Goal: Transaction & Acquisition: Obtain resource

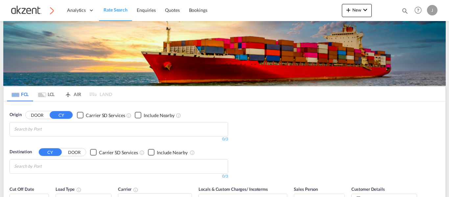
click at [405, 12] on md-icon "icon-magnify" at bounding box center [404, 10] width 7 height 7
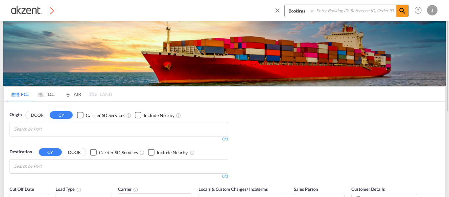
click at [361, 13] on input at bounding box center [356, 11] width 82 height 12
paste input "AKZ000007793"
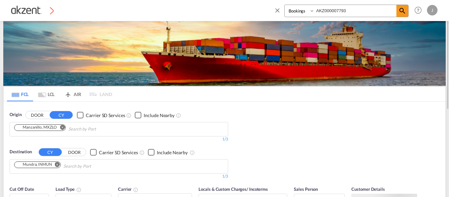
type input "AKZ000007793"
click at [297, 10] on select "Bookings Quotes Enquiries" at bounding box center [300, 11] width 31 height 12
select select "Quotes"
click at [285, 5] on select "Bookings Quotes Enquiries" at bounding box center [300, 11] width 31 height 12
click at [405, 11] on md-icon "icon-magnify" at bounding box center [402, 11] width 8 height 8
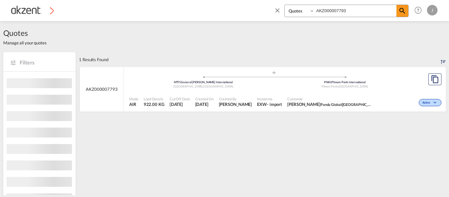
click at [221, 97] on span "Created By" at bounding box center [235, 98] width 33 height 5
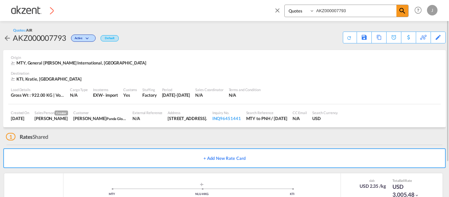
scroll to position [42, 0]
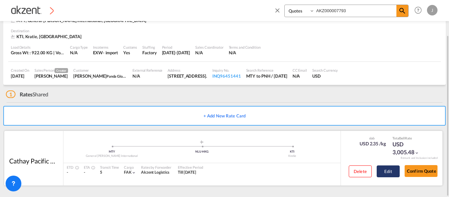
click at [388, 167] on button "Edit" at bounding box center [388, 171] width 23 height 12
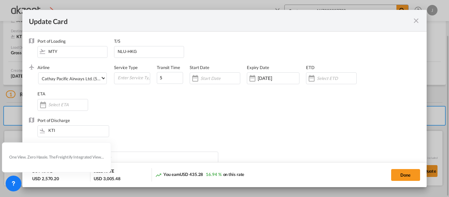
select select "chargeable_weight"
select select "per_awb"
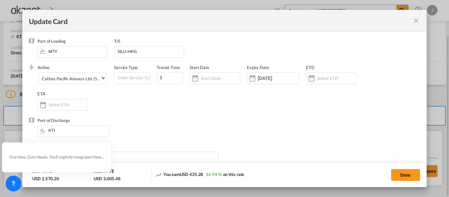
select select "per_awb"
select select "per_shipment"
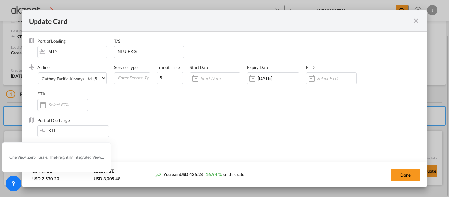
select select "per_shipment"
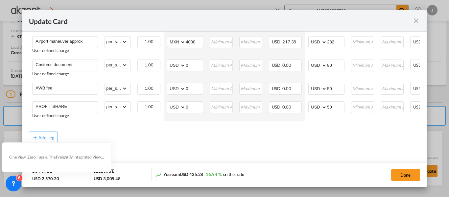
scroll to position [0, 80]
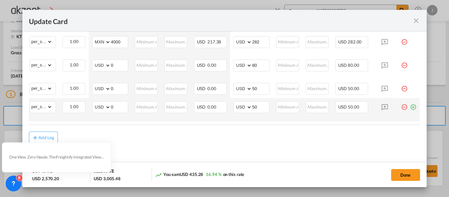
click at [411, 105] on md-icon "icon-plus-circle-outline green-400-fg" at bounding box center [413, 104] width 7 height 7
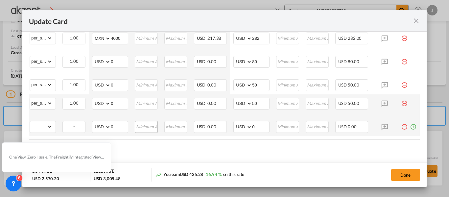
scroll to position [0, 0]
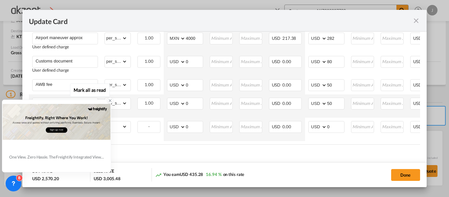
click at [108, 101] on icon at bounding box center [110, 100] width 5 height 5
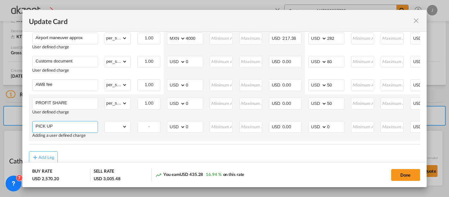
click at [62, 130] on input "PICK UP" at bounding box center [66, 126] width 62 height 10
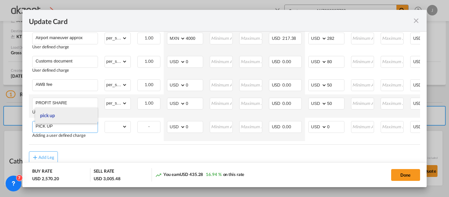
click at [60, 116] on li "pick up" at bounding box center [66, 115] width 62 height 16
type input "pick up"
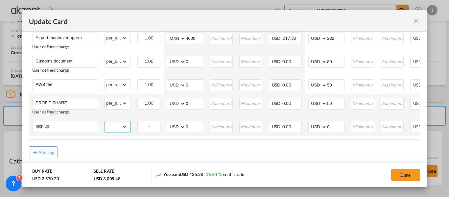
click at [125, 127] on select "gross_weight volumetric_weight per_shipment per_bl per_km per_hawb per_kg per_p…" at bounding box center [116, 126] width 22 height 11
select select "per_shipment"
click at [105, 123] on select "gross_weight volumetric_weight per_shipment per_bl per_km per_hawb per_kg per_p…" at bounding box center [116, 126] width 22 height 11
click at [334, 129] on input "0" at bounding box center [335, 126] width 17 height 10
type input "630"
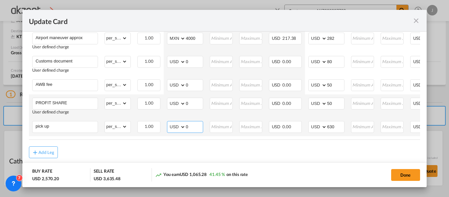
click at [172, 128] on select "AED AFN ALL AMD ANG AOA ARS AUD AWG AZN BAM BBD BDT BGN BHD BIF BMD BND [PERSON…" at bounding box center [176, 126] width 17 height 9
select select "string:MXN"
click at [168, 124] on select "AED AFN ALL AMD ANG AOA ARS AUD AWG AZN BAM BBD BDT BGN BHD BIF BMD BND [PERSON…" at bounding box center [176, 126] width 17 height 9
click at [195, 128] on input "0" at bounding box center [194, 126] width 17 height 10
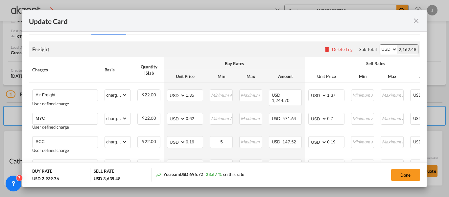
scroll to position [164, 0]
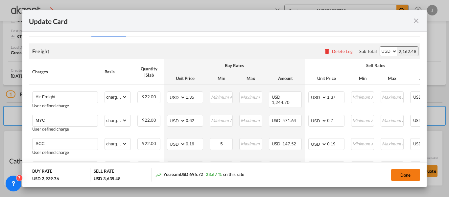
type input "6800"
click at [404, 176] on button "Done" at bounding box center [405, 175] width 29 height 12
type input "[DATE]"
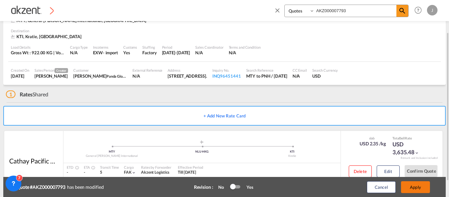
click at [416, 182] on button "Apply" at bounding box center [415, 187] width 29 height 12
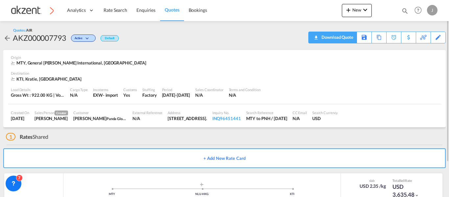
click at [343, 37] on div "Download Quote" at bounding box center [337, 37] width 34 height 11
click at [115, 10] on span "Rate Search" at bounding box center [116, 10] width 24 height 6
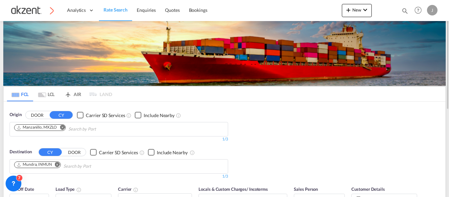
click at [50, 95] on md-tab-item "LCL" at bounding box center [46, 94] width 26 height 14
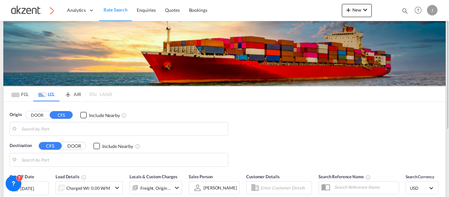
type input "Manzanillo, MXZLO"
type input "[GEOGRAPHIC_DATA], TZDAR"
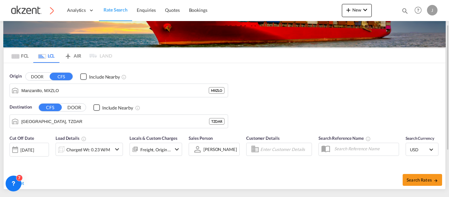
scroll to position [39, 0]
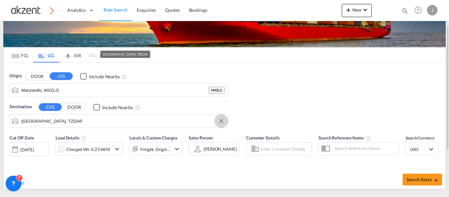
click at [223, 120] on button "Clear Input" at bounding box center [221, 121] width 10 height 10
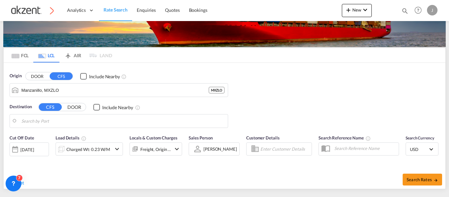
click at [80, 119] on body "Analytics Dashboard Rate Search Enquiries Quotes Bookings" at bounding box center [224, 98] width 449 height 197
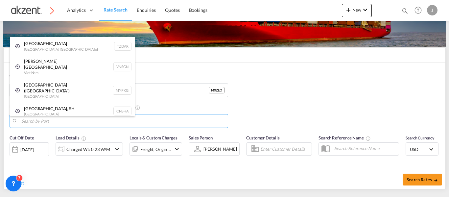
paste input "Sihanoukville"
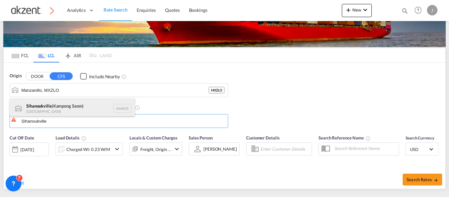
click at [118, 108] on div "Sihanoukville ([GEOGRAPHIC_DATA]) [GEOGRAPHIC_DATA] [GEOGRAPHIC_DATA]" at bounding box center [72, 108] width 125 height 20
type input "Sihanoukville ([GEOGRAPHIC_DATA]), [GEOGRAPHIC_DATA]"
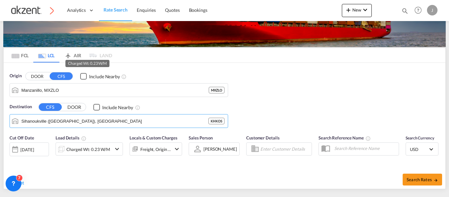
click at [97, 146] on div "Charged Wt: 0.23 W/M" at bounding box center [88, 149] width 44 height 9
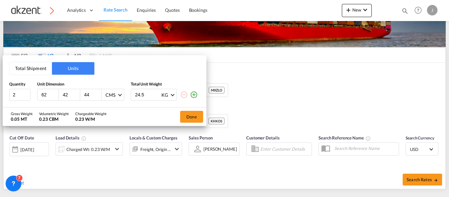
click at [148, 93] on input "24.5" at bounding box center [147, 94] width 26 height 11
type input "2"
click at [91, 94] on input "44" at bounding box center [92, 95] width 18 height 6
type input "4"
click at [68, 94] on input "42" at bounding box center [71, 95] width 18 height 6
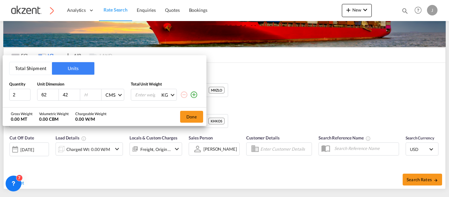
type input "4"
click at [48, 95] on input "62" at bounding box center [50, 95] width 18 height 6
type input "6"
type input "180"
type input "103"
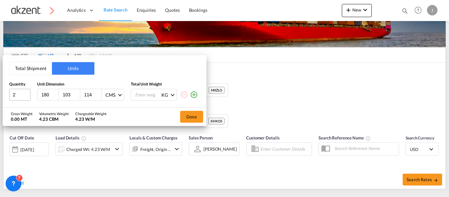
type input "114"
click at [18, 92] on input "2" at bounding box center [19, 95] width 21 height 12
type input "1"
click at [194, 91] on md-icon "icon-plus-circle-outline" at bounding box center [194, 95] width 8 height 8
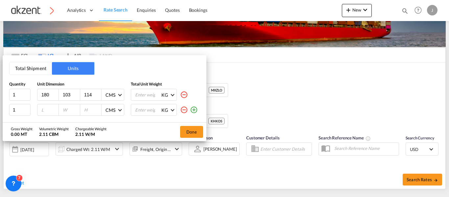
click at [42, 109] on input "number" at bounding box center [50, 110] width 18 height 6
type input "180"
type input "103"
click at [141, 90] on input "number" at bounding box center [147, 94] width 26 height 11
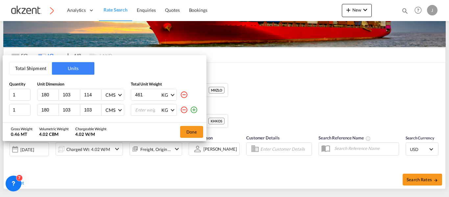
type input "461"
click at [135, 114] on input "number" at bounding box center [147, 109] width 26 height 11
type input "3"
type input "461"
click at [186, 130] on button "Done" at bounding box center [191, 132] width 23 height 12
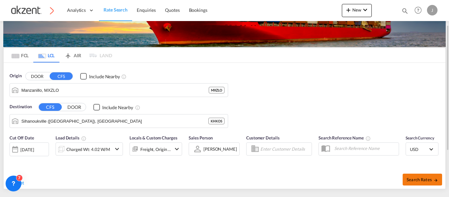
click at [421, 182] on span "Search Rates" at bounding box center [423, 179] width 32 height 5
type input "MXZLO to KHKOS / [DATE]"
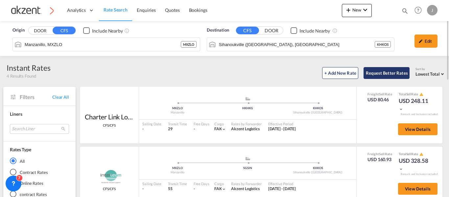
click at [381, 69] on button "Request Better Rates" at bounding box center [386, 73] width 46 height 12
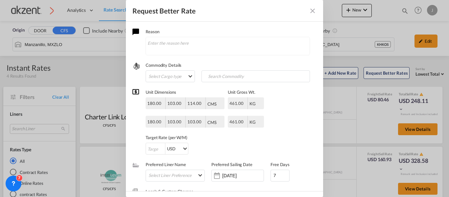
scroll to position [19, 0]
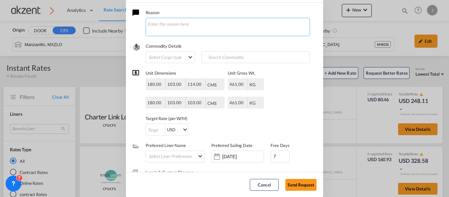
click at [197, 25] on textarea "Request Better Rate ..." at bounding box center [228, 27] width 164 height 18
paste textarea "EXW rate from door to PNH by air and [PERSON_NAME], [GEOGRAPHIC_DATA] by LCL se…"
click at [234, 22] on textarea "Hola chicas, me ayudan con este EXW? Necesitare maniobras y aduana. EXW rate fr…" at bounding box center [228, 27] width 164 height 18
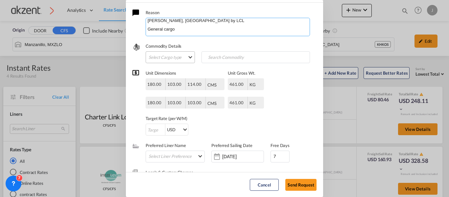
type textarea "Hola chicas, me ayudan con este EXW? Necesitare maniobras [PERSON_NAME], [GEOGR…"
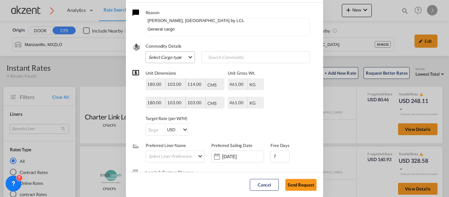
click at [152, 58] on md-select "Select Cargo type FAK GCR GDSM General Cargo Hazardous Cargo Ambient Foodstuff …" at bounding box center [170, 57] width 49 height 12
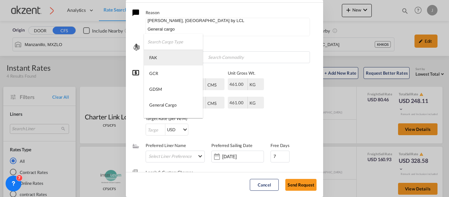
click at [157, 59] on md-option "FAK" at bounding box center [173, 58] width 59 height 16
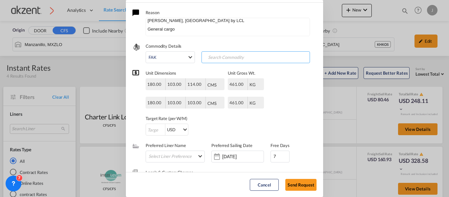
click at [213, 59] on input "Search Commodity" at bounding box center [235, 57] width 65 height 11
type input "general cargo"
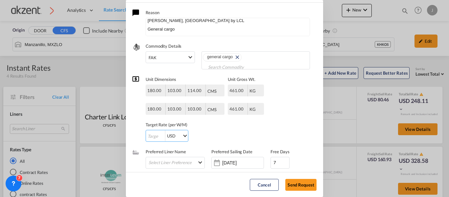
click at [155, 133] on input "Request Better Rate ..." at bounding box center [155, 136] width 19 height 12
type input "1"
click at [230, 161] on input "[DATE]" at bounding box center [242, 162] width 41 height 5
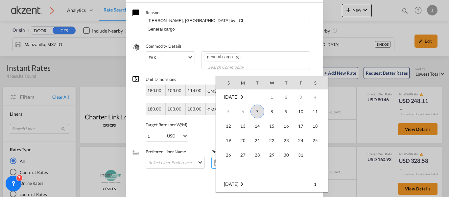
click at [257, 108] on span "7" at bounding box center [257, 112] width 14 height 14
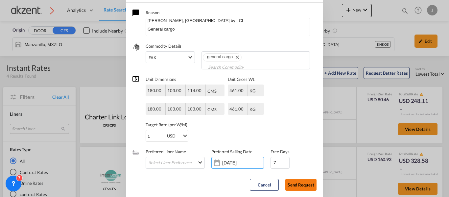
click at [298, 186] on button "Send Request" at bounding box center [300, 185] width 31 height 12
type input "[DATE]"
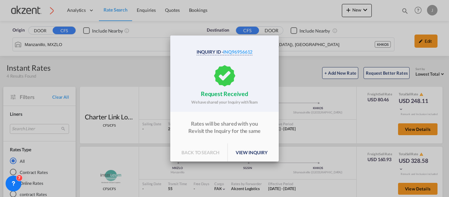
click at [202, 147] on p "back to search" at bounding box center [201, 152] width 54 height 18
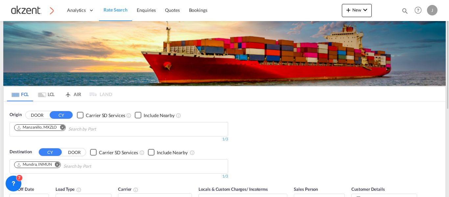
click at [78, 90] on md-tab-item "AIR" at bounding box center [72, 94] width 26 height 14
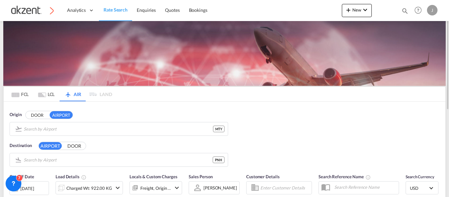
type input "General [PERSON_NAME] International, [GEOGRAPHIC_DATA], [GEOGRAPHIC_DATA]"
type input "Phnom Penh International, [GEOGRAPHIC_DATA], PNH"
